Goal: Task Accomplishment & Management: Complete application form

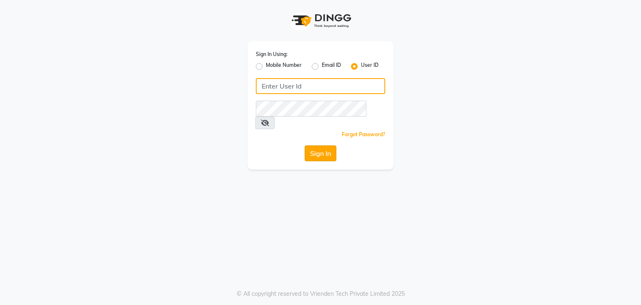
type input "debo beauty"
click at [317, 146] on button "Sign In" at bounding box center [321, 153] width 32 height 16
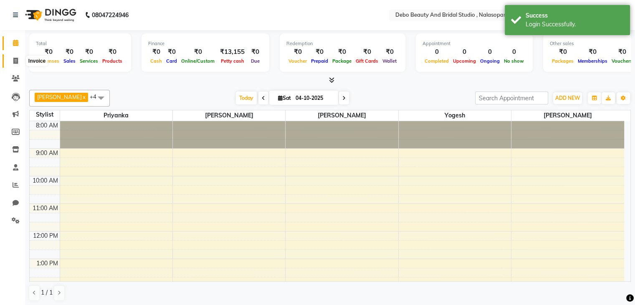
click at [18, 64] on span at bounding box center [15, 61] width 15 height 10
select select "service"
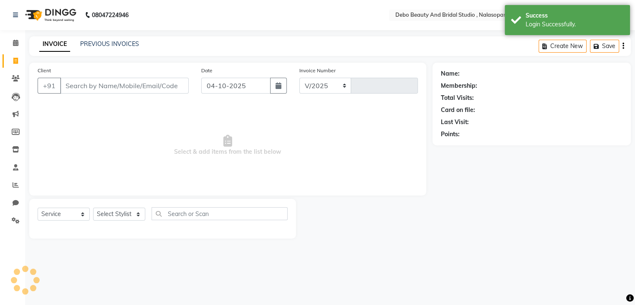
select select "9026"
type input "0031"
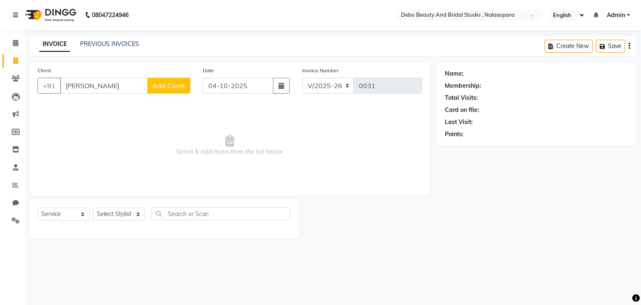
type input "[PERSON_NAME]"
click at [177, 90] on button "Add Client" at bounding box center [168, 86] width 43 height 16
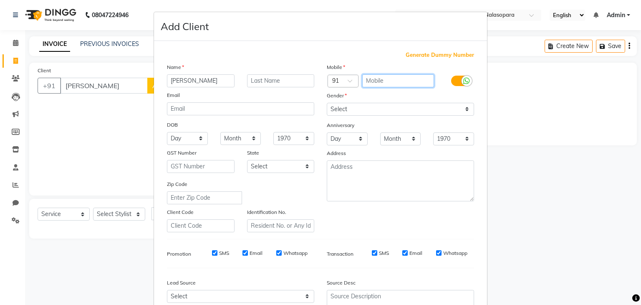
click at [379, 82] on input "text" at bounding box center [398, 80] width 72 height 13
type input "8459779183"
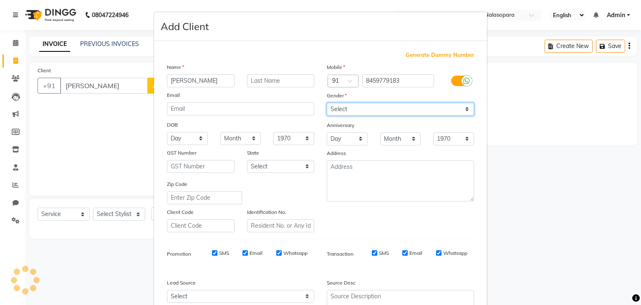
click at [466, 110] on select "Select [DEMOGRAPHIC_DATA] [DEMOGRAPHIC_DATA] Other Prefer Not To Say" at bounding box center [400, 109] width 147 height 13
select select "[DEMOGRAPHIC_DATA]"
click at [327, 103] on select "Select [DEMOGRAPHIC_DATA] [DEMOGRAPHIC_DATA] Other Prefer Not To Say" at bounding box center [400, 109] width 147 height 13
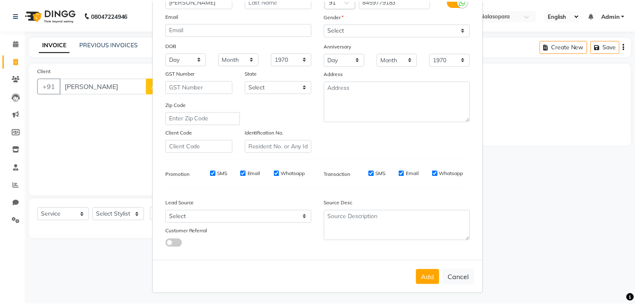
scroll to position [85, 0]
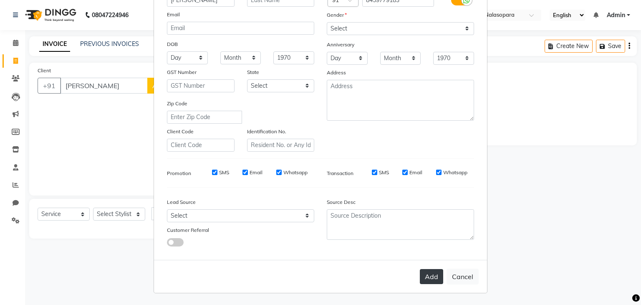
click at [435, 276] on button "Add" at bounding box center [431, 276] width 23 height 15
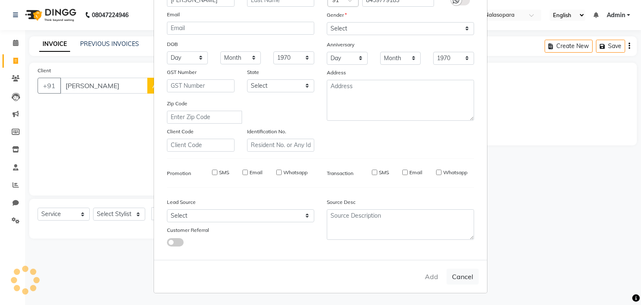
type input "8459779183"
select select
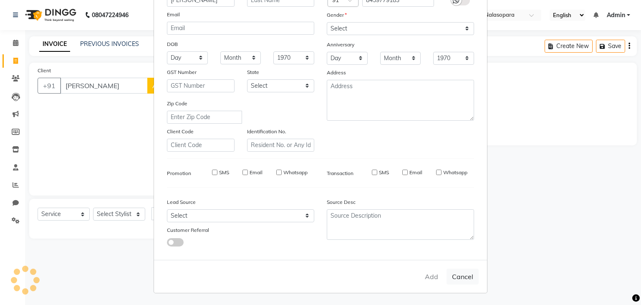
select select
checkbox input "false"
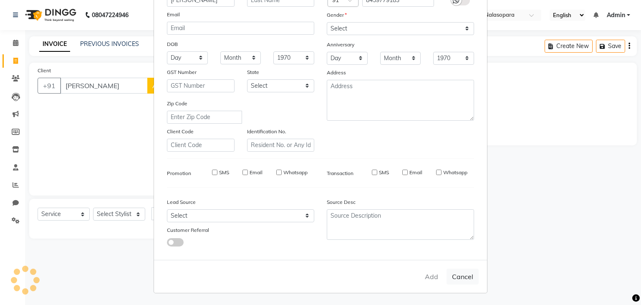
checkbox input "false"
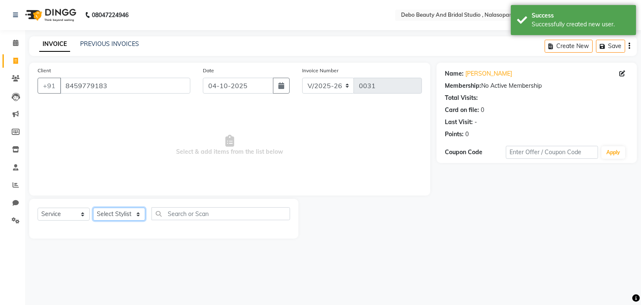
click at [139, 215] on select "Select Stylist [PERSON_NAME] priyanka [PERSON_NAME] [PERSON_NAME]" at bounding box center [119, 213] width 52 height 13
select select "92962"
click at [93, 208] on select "Select Stylist [PERSON_NAME] priyanka [PERSON_NAME] [PERSON_NAME]" at bounding box center [119, 213] width 52 height 13
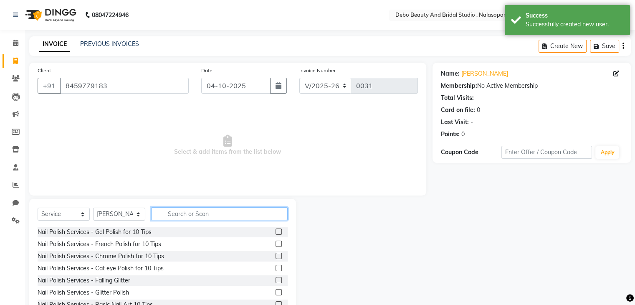
click at [204, 211] on input "text" at bounding box center [220, 213] width 136 height 13
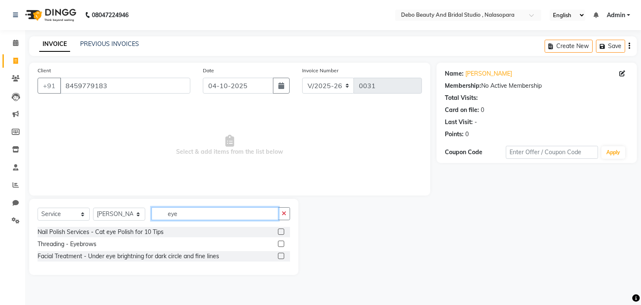
type input "eye"
click at [130, 245] on div "Threading - Eyebrows" at bounding box center [164, 244] width 253 height 10
click at [280, 245] on label at bounding box center [281, 243] width 6 height 6
click at [280, 245] on input "checkbox" at bounding box center [280, 243] width 5 height 5
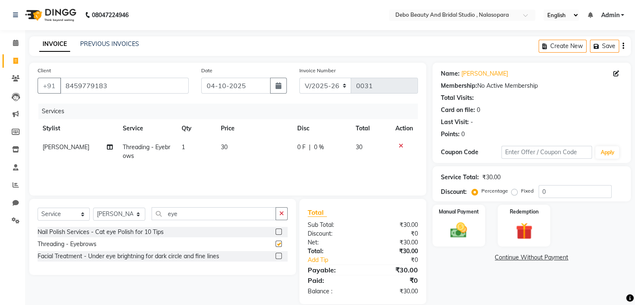
checkbox input "false"
click at [231, 216] on input "eye" at bounding box center [214, 213] width 124 height 13
type input "e"
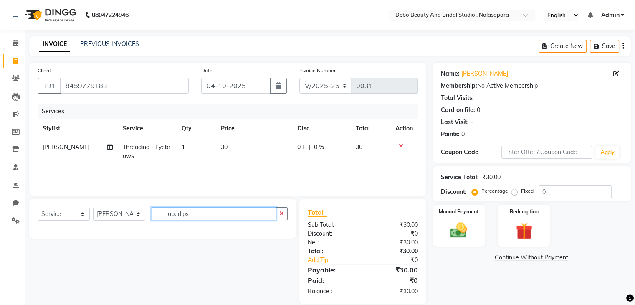
click at [228, 214] on input "uperlips" at bounding box center [214, 213] width 124 height 13
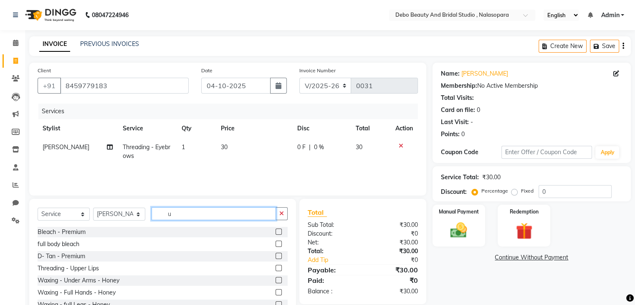
type input "u"
click at [276, 270] on label at bounding box center [279, 268] width 6 height 6
click at [276, 270] on input "checkbox" at bounding box center [278, 268] width 5 height 5
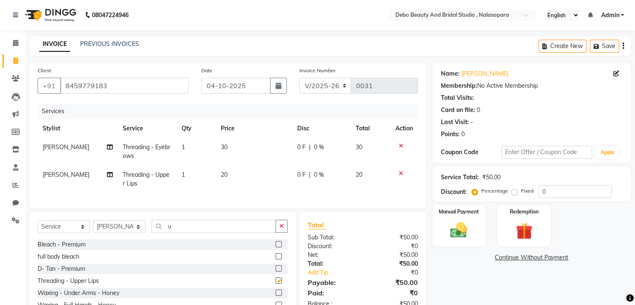
checkbox input "false"
click at [212, 233] on input "u" at bounding box center [214, 226] width 124 height 13
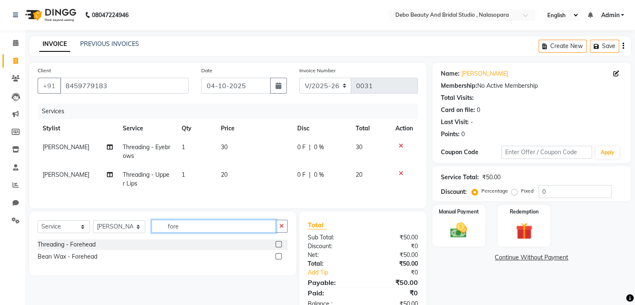
type input "fore"
click at [278, 247] on label at bounding box center [279, 244] width 6 height 6
click at [278, 247] on input "checkbox" at bounding box center [278, 244] width 5 height 5
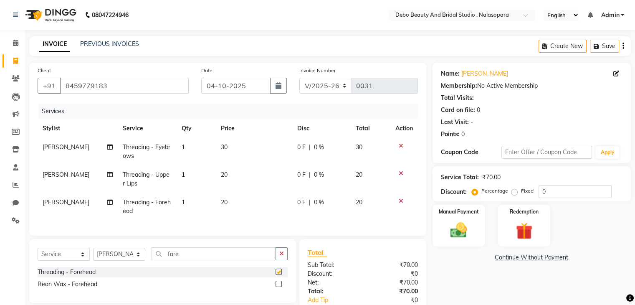
checkbox input "false"
click at [359, 176] on span "20" at bounding box center [359, 175] width 7 height 8
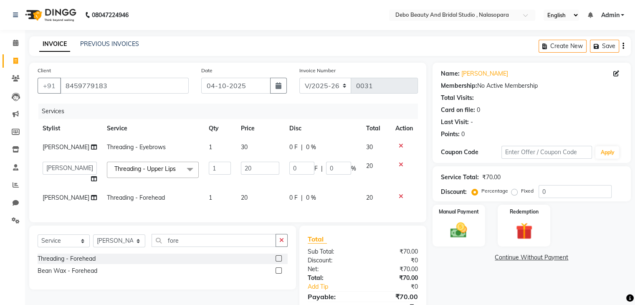
click at [361, 176] on td "20" at bounding box center [375, 173] width 29 height 32
click at [271, 164] on input "20" at bounding box center [260, 168] width 38 height 13
type input "2"
type input "15"
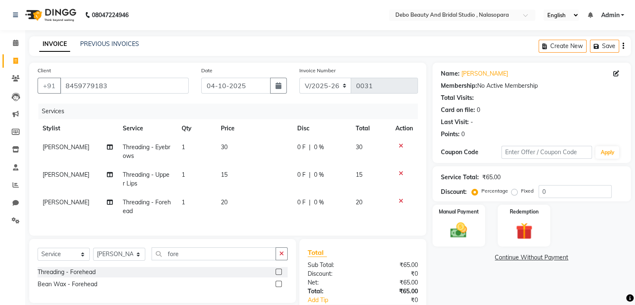
click at [243, 197] on td "20" at bounding box center [254, 207] width 76 height 28
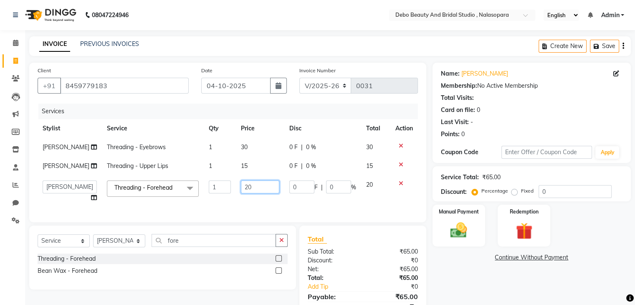
click at [249, 190] on input "20" at bounding box center [260, 186] width 38 height 13
type input "2"
type input "15"
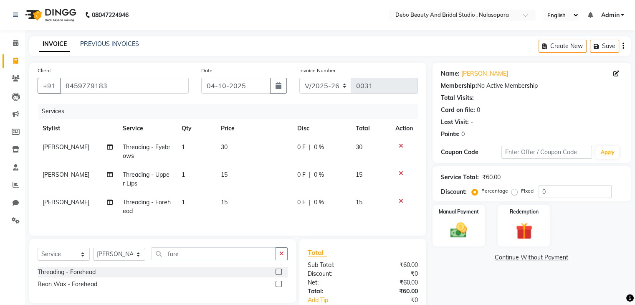
click at [434, 275] on div "Name: [PERSON_NAME] Membership: No Active Membership Total Visits: Card on file…" at bounding box center [535, 203] width 205 height 281
click at [465, 230] on img at bounding box center [459, 230] width 28 height 20
click at [508, 259] on span "PhonePe" at bounding box center [505, 258] width 24 height 10
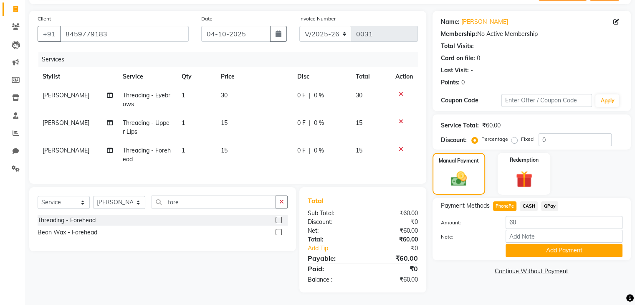
scroll to position [58, 0]
click at [571, 245] on button "Add Payment" at bounding box center [564, 250] width 117 height 13
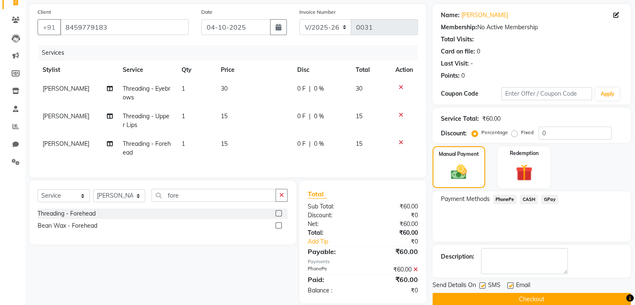
click at [484, 283] on label at bounding box center [482, 285] width 6 height 6
click at [484, 283] on input "checkbox" at bounding box center [481, 285] width 5 height 5
checkbox input "false"
click at [511, 286] on label at bounding box center [510, 285] width 6 height 6
click at [511, 286] on input "checkbox" at bounding box center [509, 285] width 5 height 5
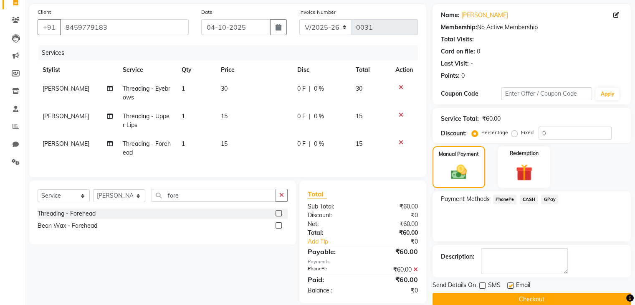
checkbox input "false"
click at [516, 298] on button "Checkout" at bounding box center [532, 299] width 198 height 13
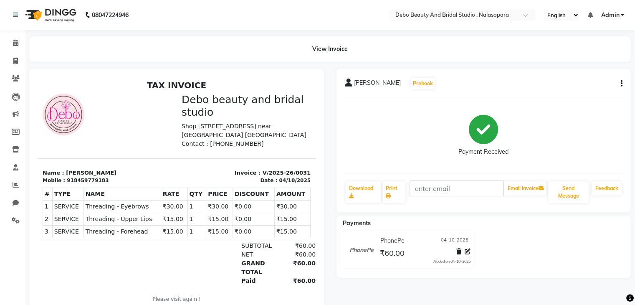
select select "service"
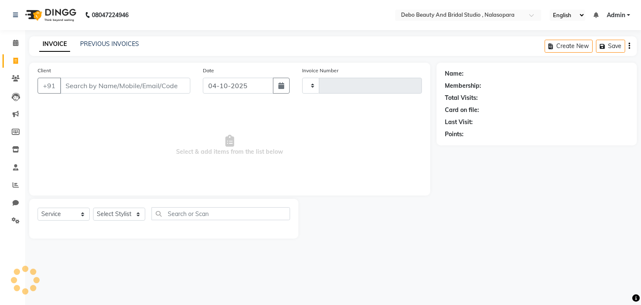
type input "0032"
select select "9026"
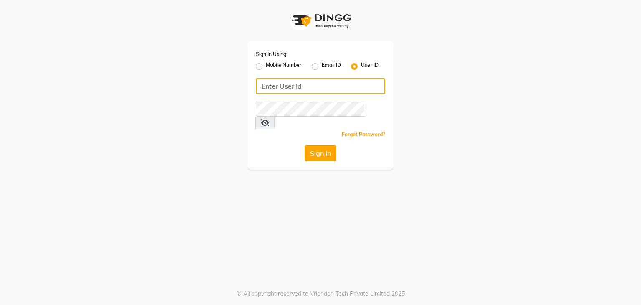
type input "debo beauty"
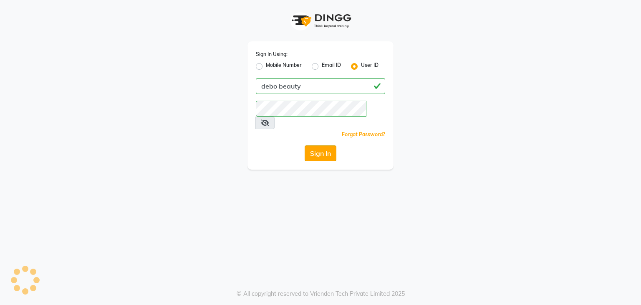
click at [321, 145] on button "Sign In" at bounding box center [321, 153] width 32 height 16
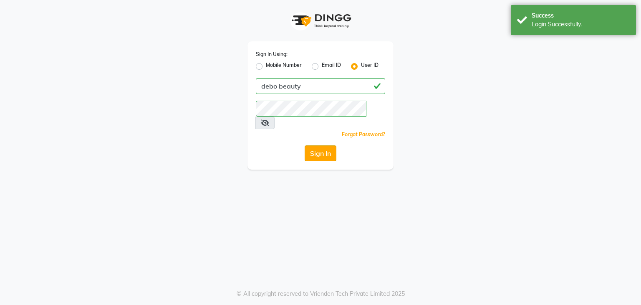
click at [321, 145] on button "Sign In" at bounding box center [321, 153] width 32 height 16
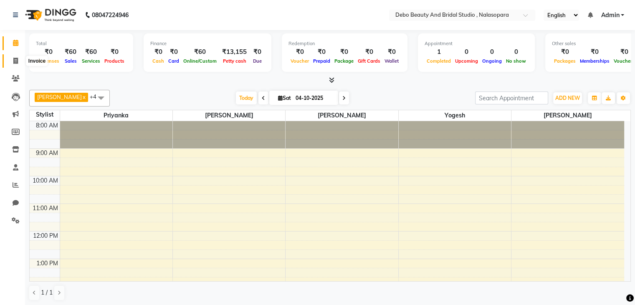
click at [17, 61] on icon at bounding box center [15, 61] width 5 height 6
select select "9026"
select select "service"
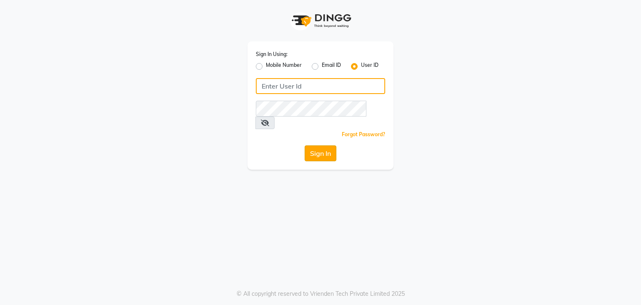
type input "debo beauty"
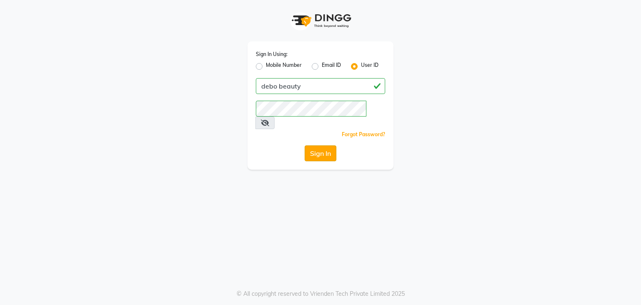
click at [322, 145] on button "Sign In" at bounding box center [321, 153] width 32 height 16
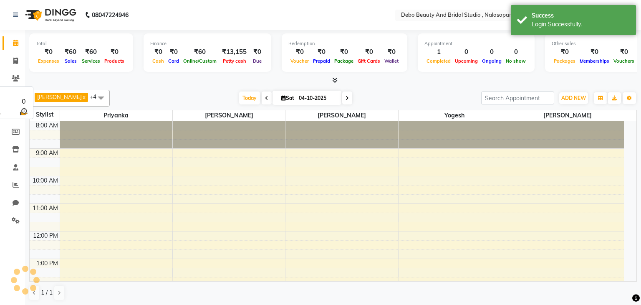
select select "en"
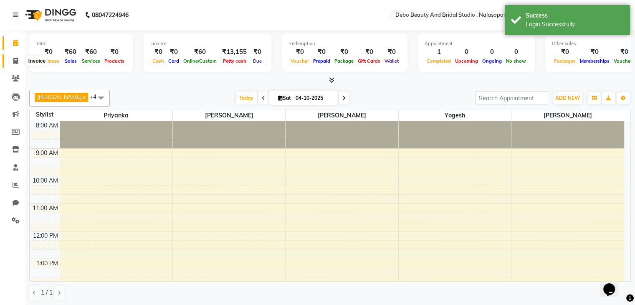
click at [21, 61] on span at bounding box center [15, 61] width 15 height 10
select select "9026"
select select "service"
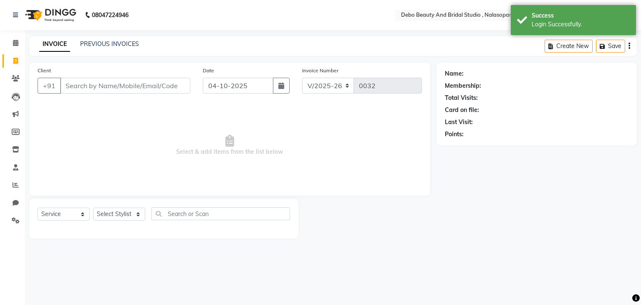
click at [73, 87] on input "Client" at bounding box center [125, 86] width 130 height 16
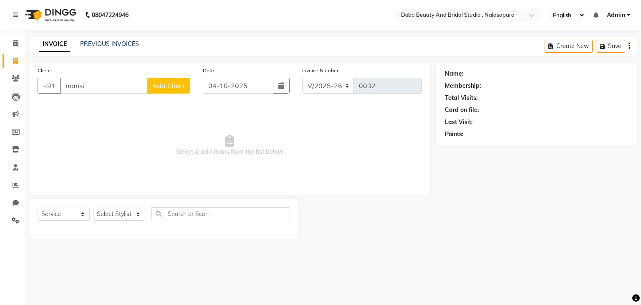
type input "mansi"
click at [179, 86] on span "Add Client" at bounding box center [168, 85] width 33 height 8
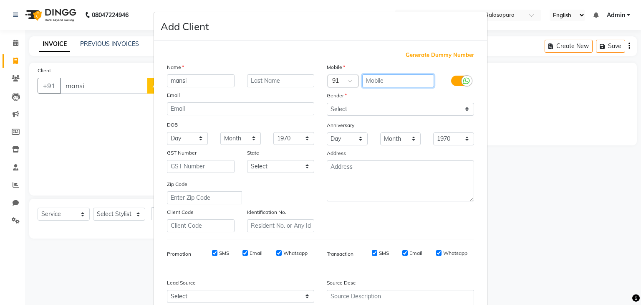
click at [378, 81] on input "text" at bounding box center [398, 80] width 72 height 13
type input "8421442809"
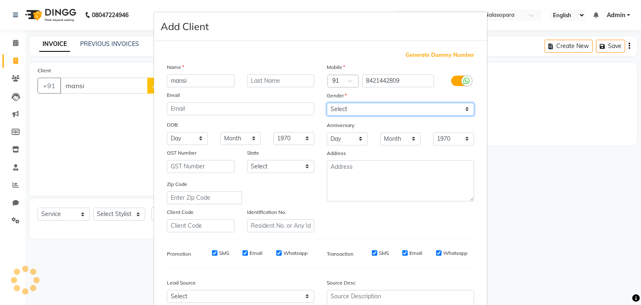
click at [464, 113] on select "Select [DEMOGRAPHIC_DATA] [DEMOGRAPHIC_DATA] Other Prefer Not To Say" at bounding box center [400, 109] width 147 height 13
select select "[DEMOGRAPHIC_DATA]"
click at [327, 103] on select "Select [DEMOGRAPHIC_DATA] [DEMOGRAPHIC_DATA] Other Prefer Not To Say" at bounding box center [400, 109] width 147 height 13
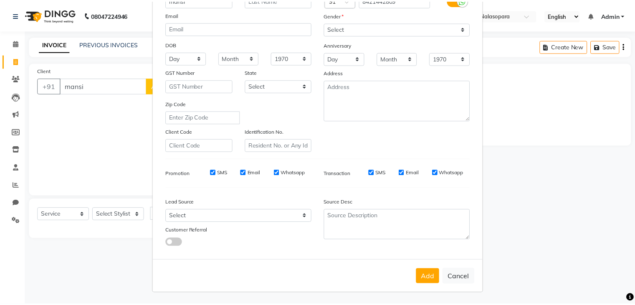
scroll to position [85, 0]
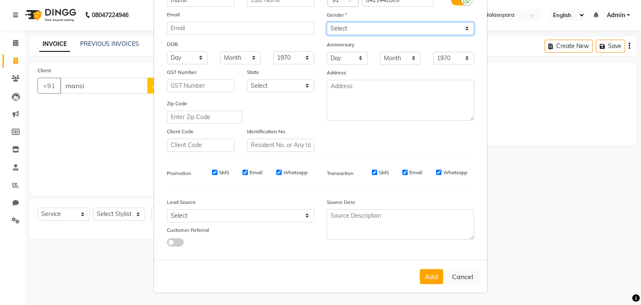
click at [464, 23] on select "Select [DEMOGRAPHIC_DATA] [DEMOGRAPHIC_DATA] Other Prefer Not To Say" at bounding box center [400, 28] width 147 height 13
click at [327, 22] on select "Select [DEMOGRAPHIC_DATA] [DEMOGRAPHIC_DATA] Other Prefer Not To Say" at bounding box center [400, 28] width 147 height 13
click at [431, 273] on button "Add" at bounding box center [431, 276] width 23 height 15
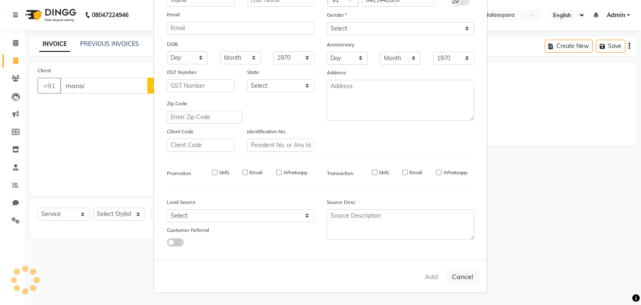
type input "8421442809"
select select
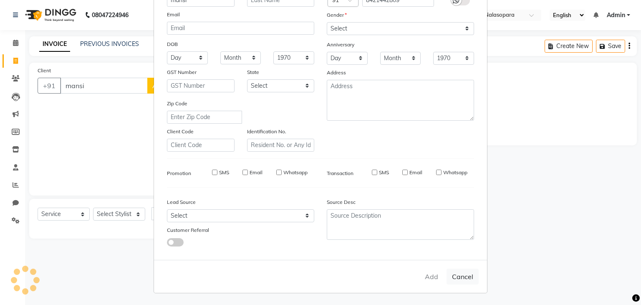
select select
checkbox input "false"
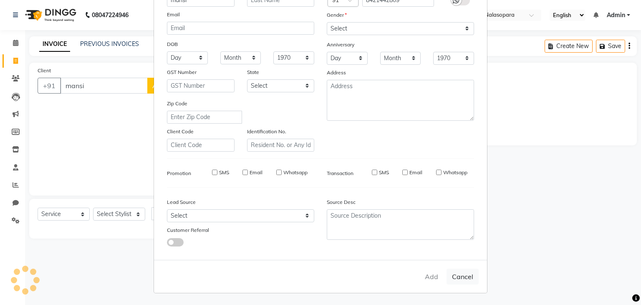
checkbox input "false"
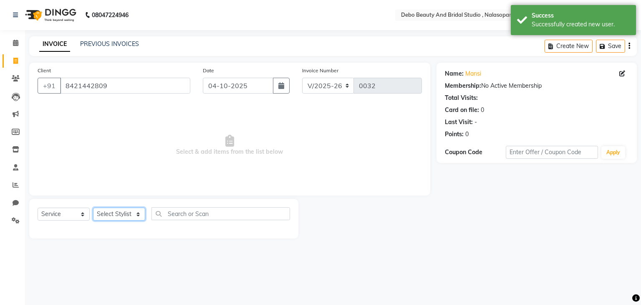
click at [137, 215] on select "Select Stylist [PERSON_NAME] priyanka [PERSON_NAME] [PERSON_NAME]" at bounding box center [119, 213] width 52 height 13
select select "92962"
click at [93, 208] on select "Select Stylist [PERSON_NAME] priyanka [PERSON_NAME] [PERSON_NAME]" at bounding box center [119, 213] width 52 height 13
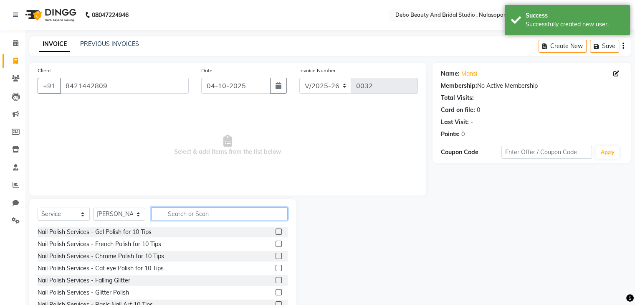
click at [191, 213] on input "text" at bounding box center [220, 213] width 136 height 13
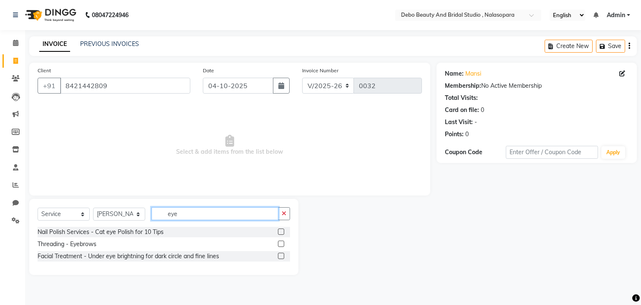
type input "eye"
click at [281, 244] on label at bounding box center [281, 243] width 6 height 6
click at [281, 244] on input "checkbox" at bounding box center [280, 243] width 5 height 5
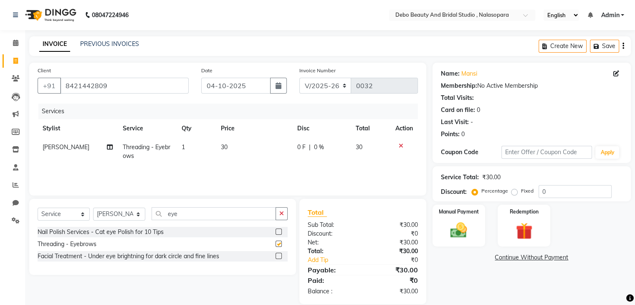
checkbox input "false"
click at [230, 218] on input "eye" at bounding box center [214, 213] width 124 height 13
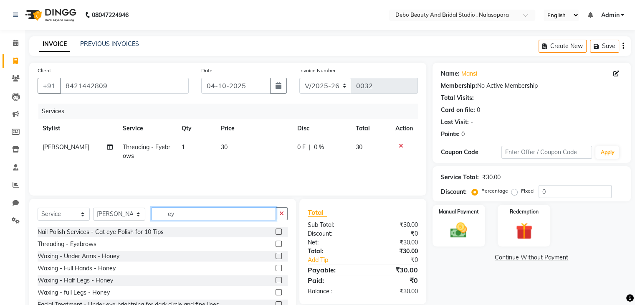
type input "e"
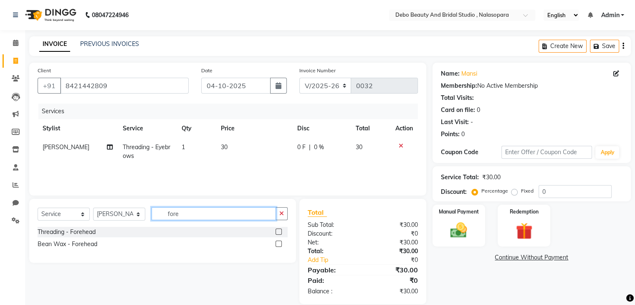
type input "fore"
click at [278, 234] on label at bounding box center [279, 231] width 6 height 6
click at [278, 234] on input "checkbox" at bounding box center [278, 231] width 5 height 5
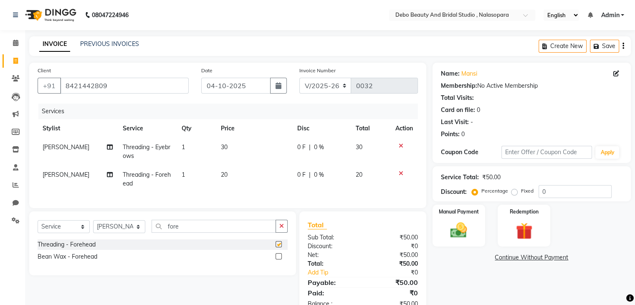
checkbox input "false"
click at [233, 177] on td "20" at bounding box center [254, 179] width 76 height 28
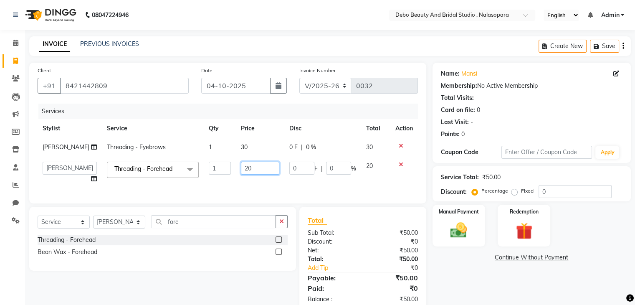
click at [255, 166] on input "20" at bounding box center [260, 168] width 38 height 13
type input "2"
type input "15"
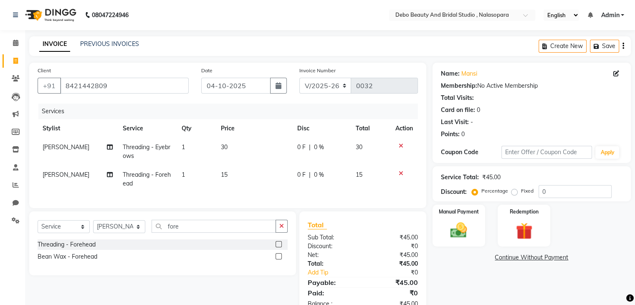
click at [446, 261] on link "Continue Without Payment" at bounding box center [531, 257] width 195 height 9
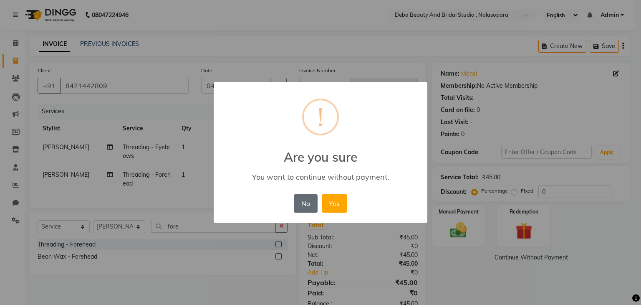
click at [310, 204] on button "No" at bounding box center [305, 203] width 23 height 18
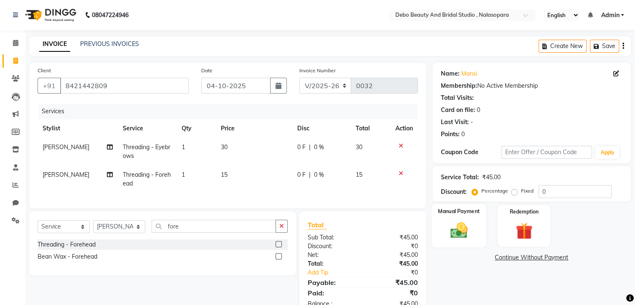
click at [476, 227] on div "Manual Payment" at bounding box center [458, 225] width 55 height 43
click at [508, 259] on span "PhonePe" at bounding box center [505, 258] width 24 height 10
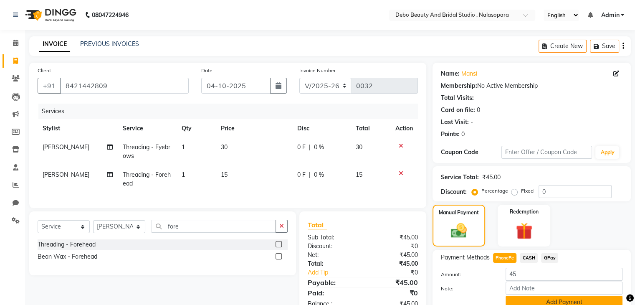
click at [561, 301] on button "Add Payment" at bounding box center [564, 302] width 117 height 13
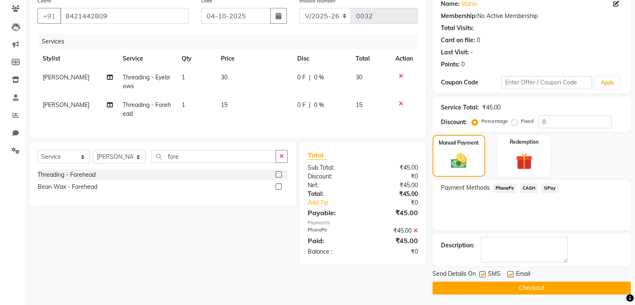
scroll to position [71, 0]
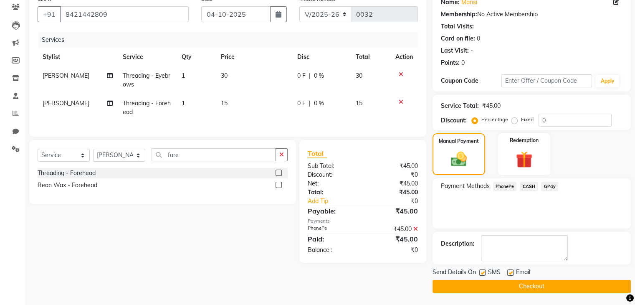
click at [511, 271] on label at bounding box center [510, 272] width 6 height 6
click at [511, 271] on input "checkbox" at bounding box center [509, 272] width 5 height 5
checkbox input "false"
click at [483, 271] on label at bounding box center [482, 272] width 6 height 6
click at [483, 271] on input "checkbox" at bounding box center [481, 272] width 5 height 5
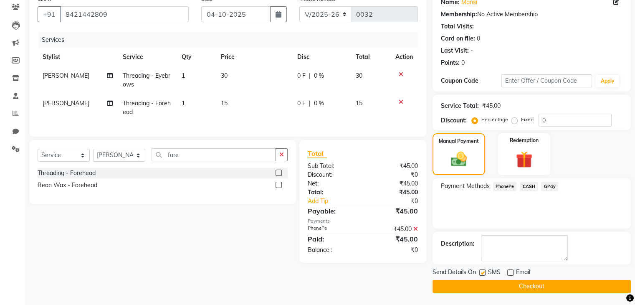
checkbox input "false"
click at [511, 287] on button "Checkout" at bounding box center [532, 286] width 198 height 13
